Goal: Task Accomplishment & Management: Manage account settings

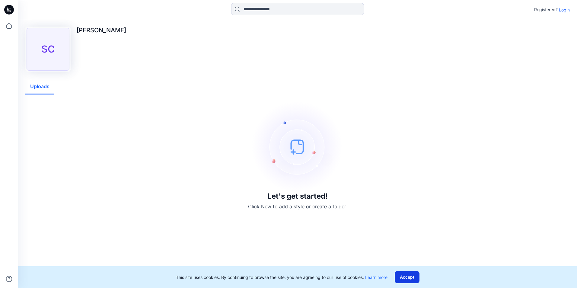
click at [380, 199] on button "Accept" at bounding box center [407, 277] width 25 height 12
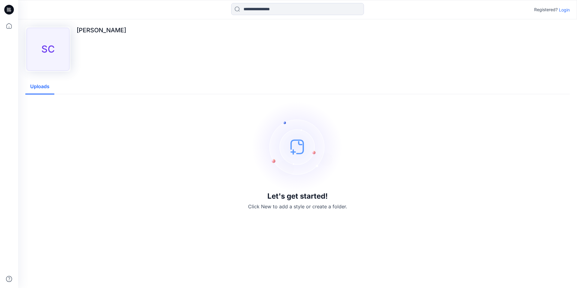
click at [380, 11] on p "Login" at bounding box center [564, 10] width 11 height 6
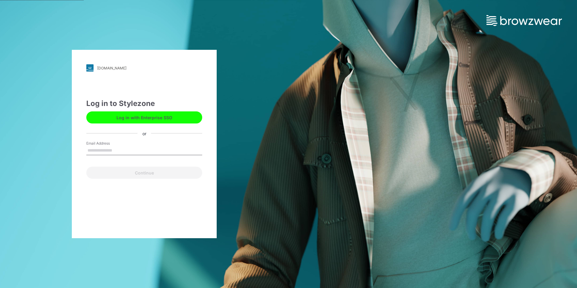
click at [104, 147] on input "Email Address" at bounding box center [144, 150] width 116 height 9
type input "**********"
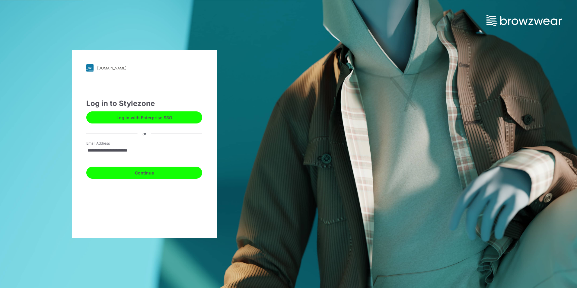
click at [143, 177] on button "Continue" at bounding box center [144, 173] width 116 height 12
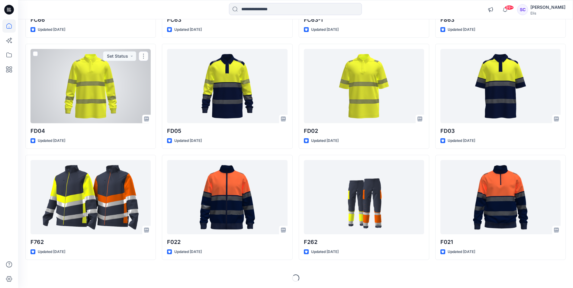
scroll to position [820, 0]
